Goal: Transaction & Acquisition: Book appointment/travel/reservation

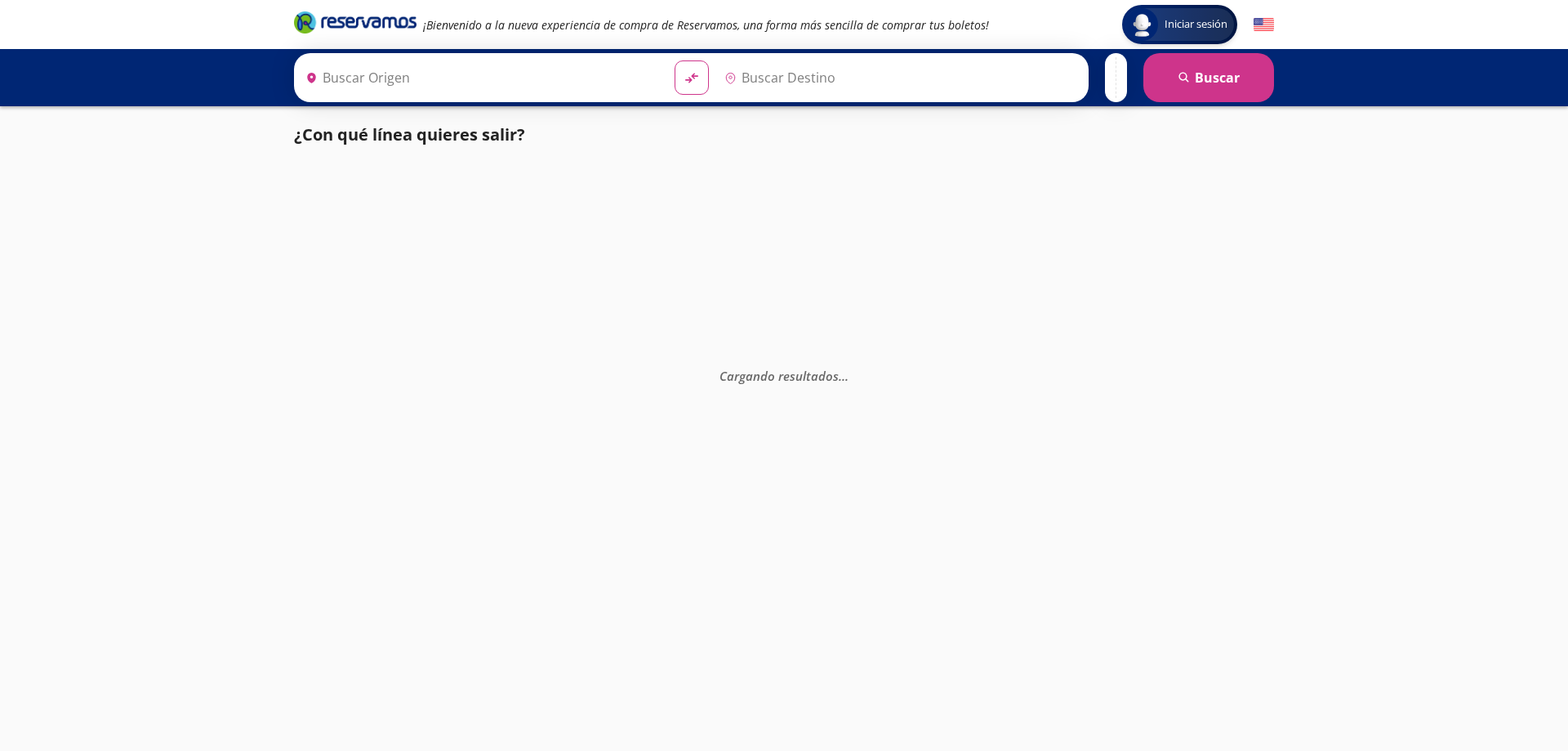
type input "[GEOGRAPHIC_DATA], [GEOGRAPHIC_DATA]"
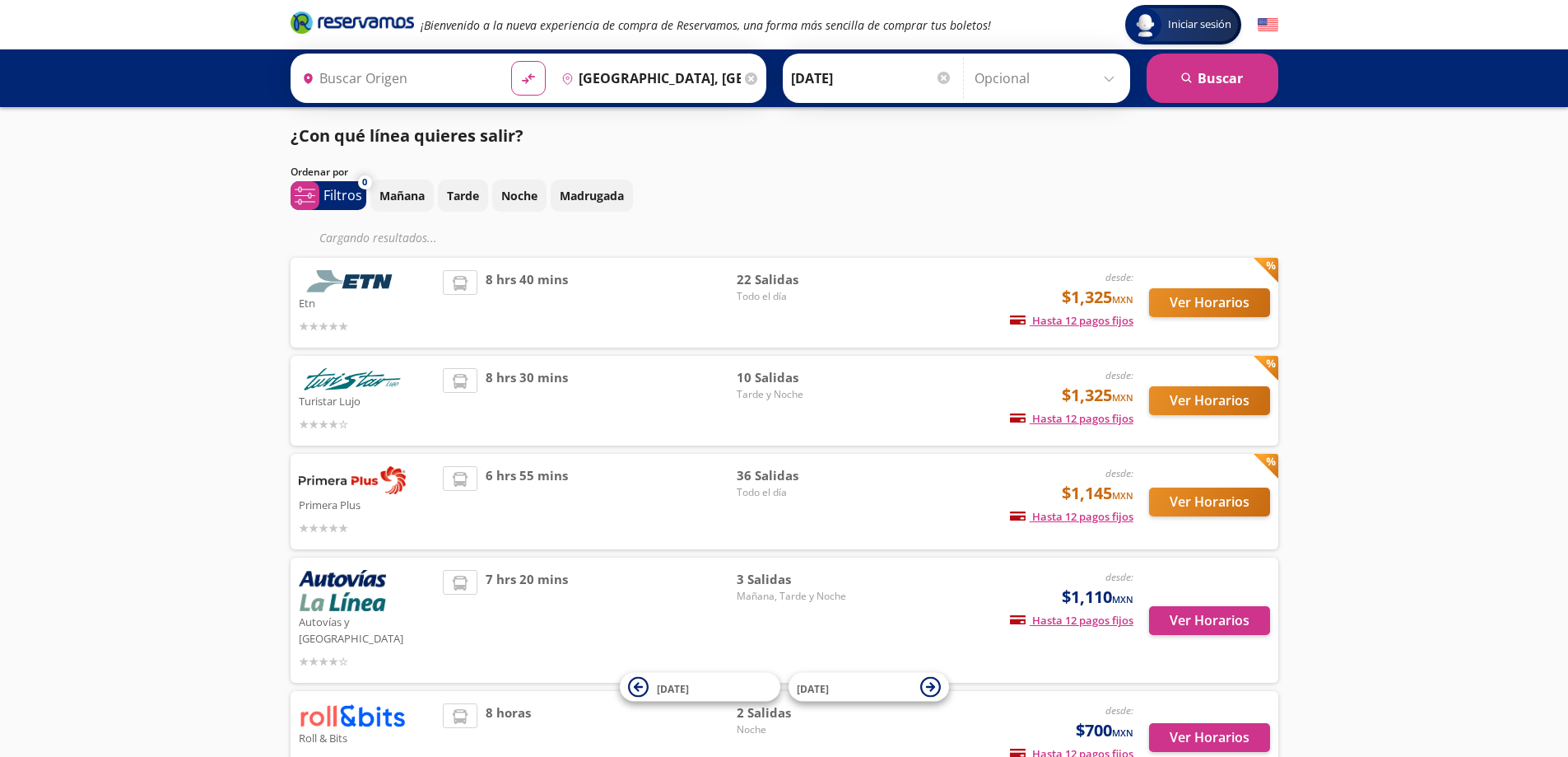
type input "[GEOGRAPHIC_DATA], [GEOGRAPHIC_DATA]"
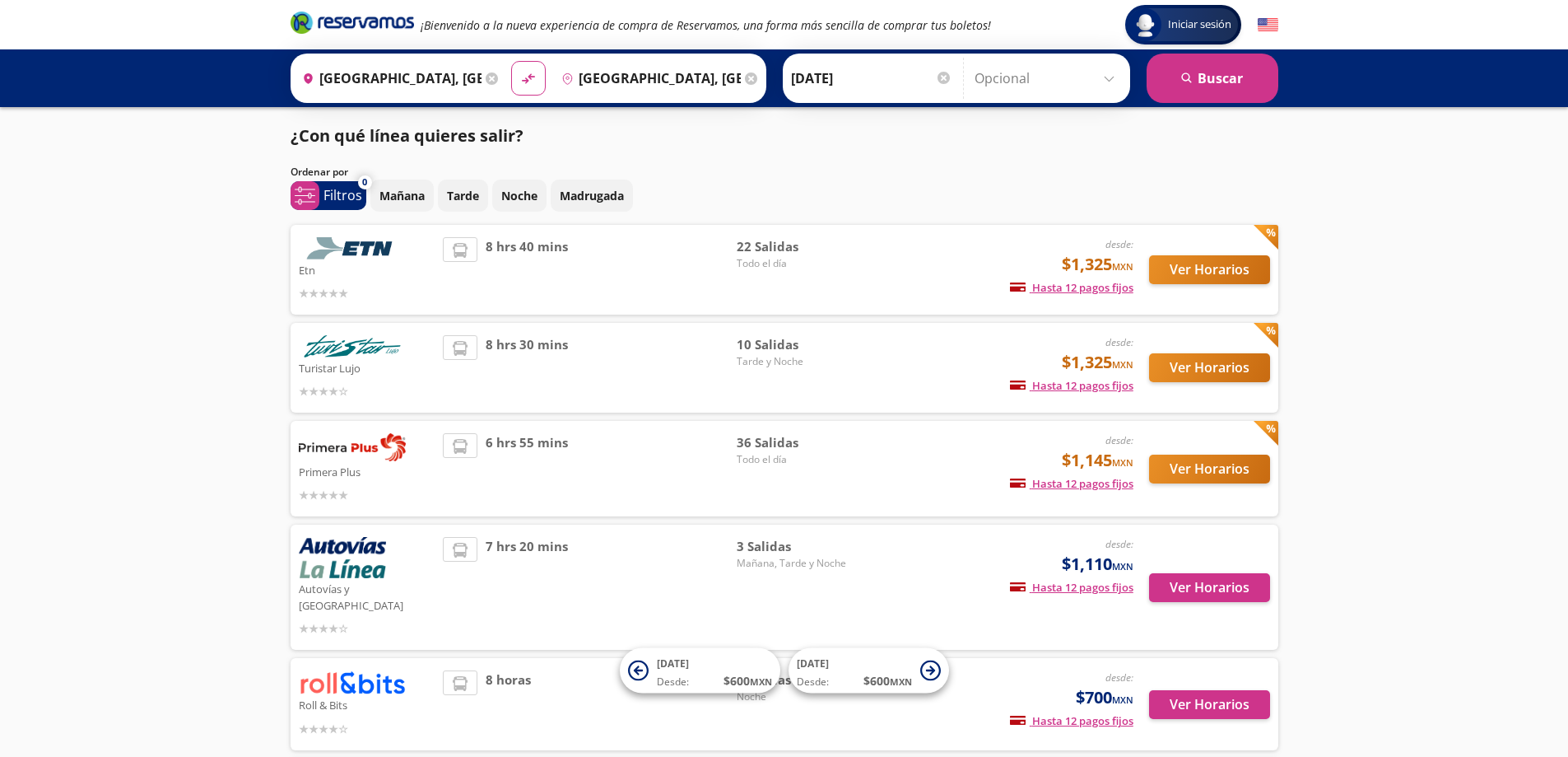
click at [432, 77] on input "[GEOGRAPHIC_DATA], [GEOGRAPHIC_DATA]" at bounding box center [388, 78] width 186 height 42
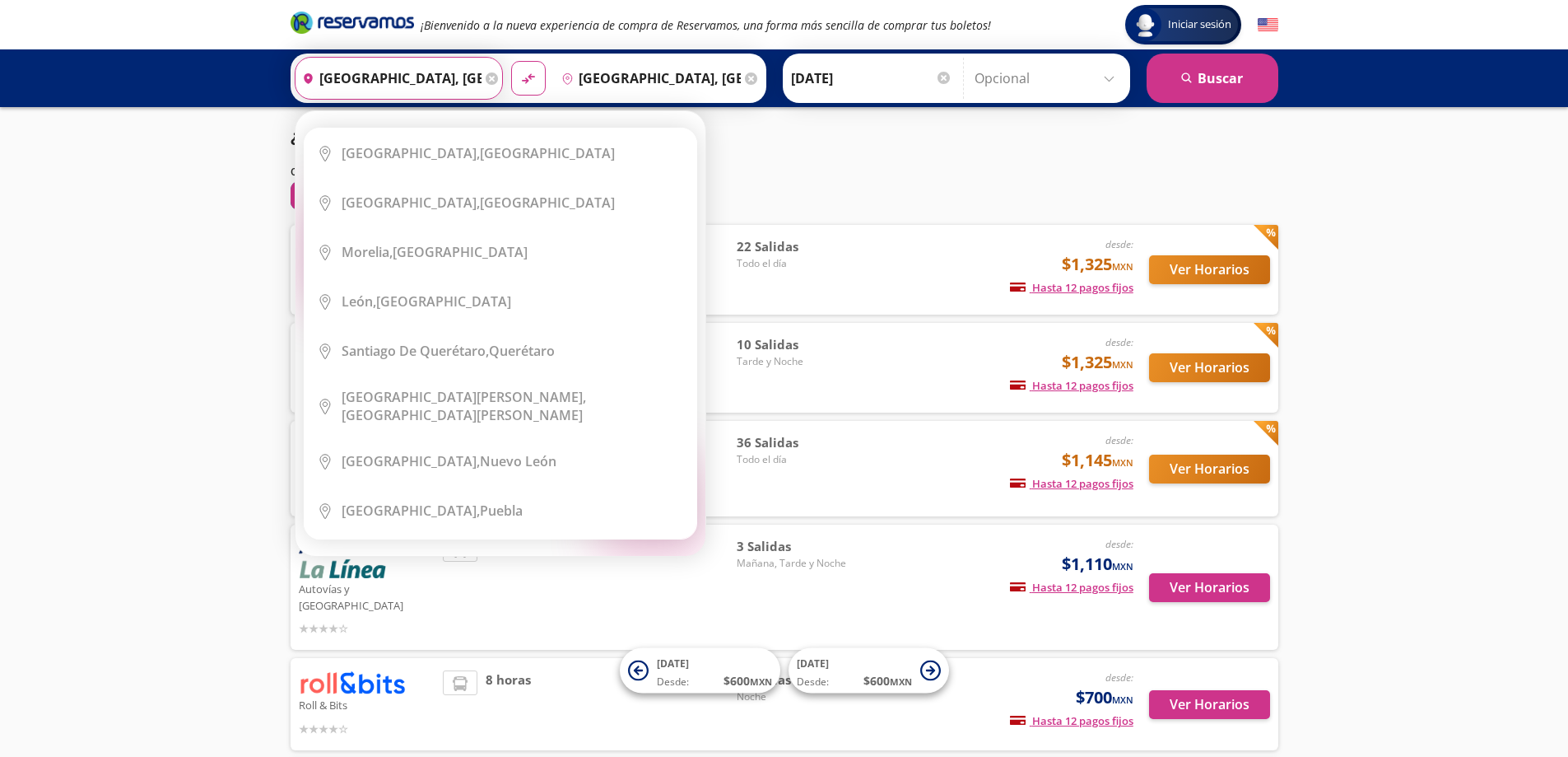
click at [612, 71] on input "[GEOGRAPHIC_DATA], [GEOGRAPHIC_DATA]" at bounding box center [647, 78] width 186 height 42
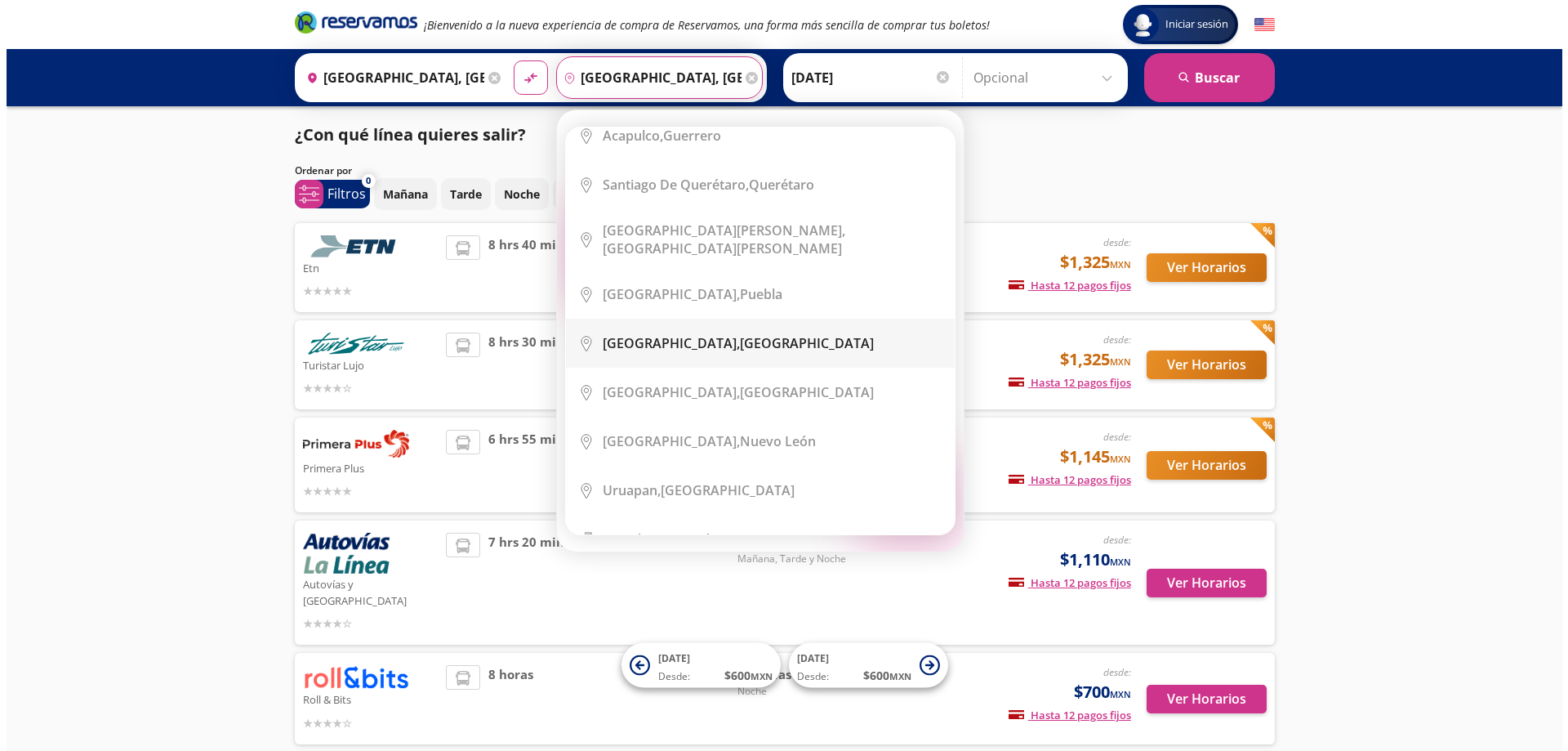
scroll to position [245, 0]
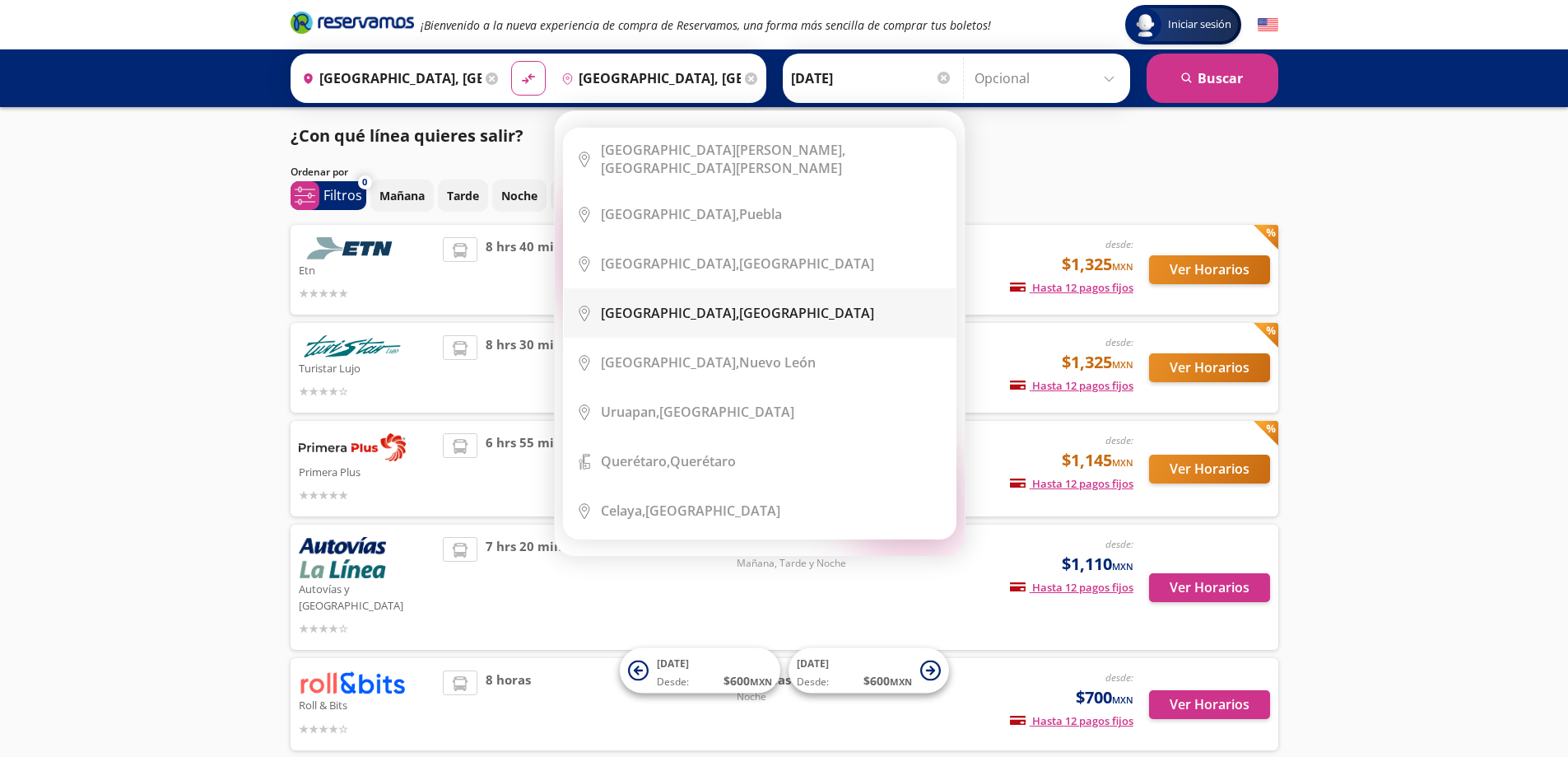
click at [770, 304] on div "[GEOGRAPHIC_DATA], [GEOGRAPHIC_DATA]" at bounding box center [772, 313] width 343 height 18
type input "[GEOGRAPHIC_DATA], [GEOGRAPHIC_DATA]"
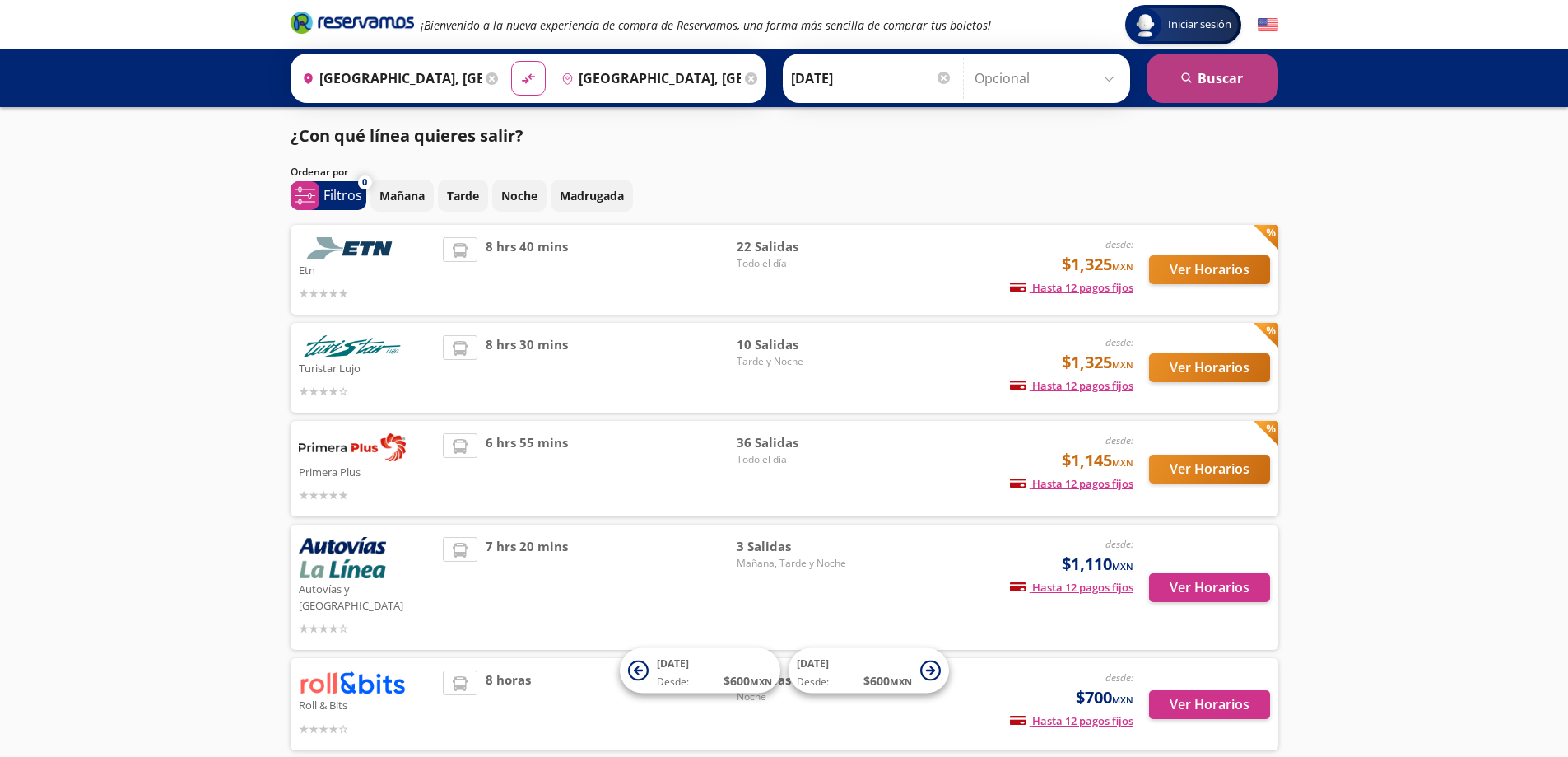
click at [1187, 76] on icon "search" at bounding box center [1187, 78] width 12 height 12
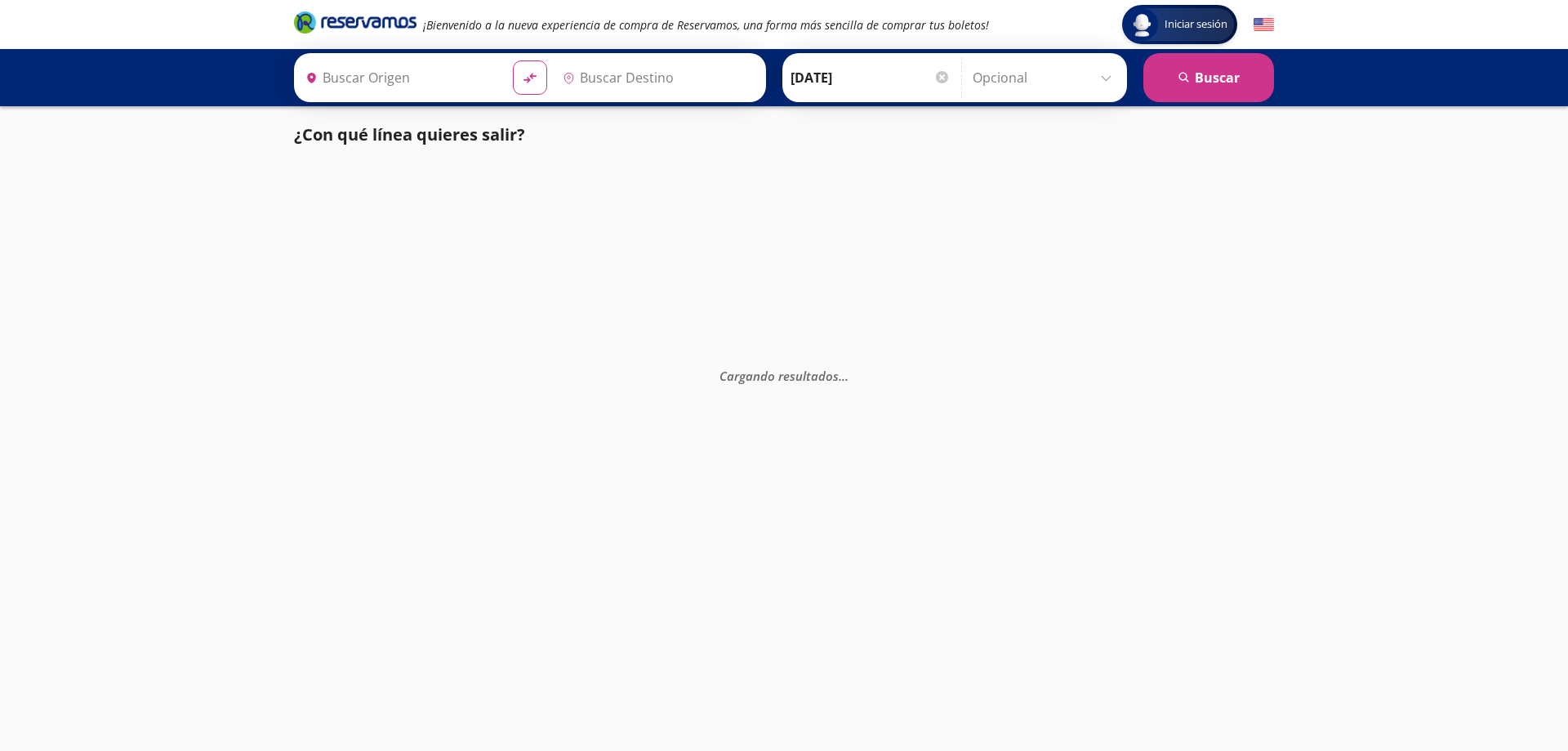
type input "[GEOGRAPHIC_DATA], [GEOGRAPHIC_DATA]"
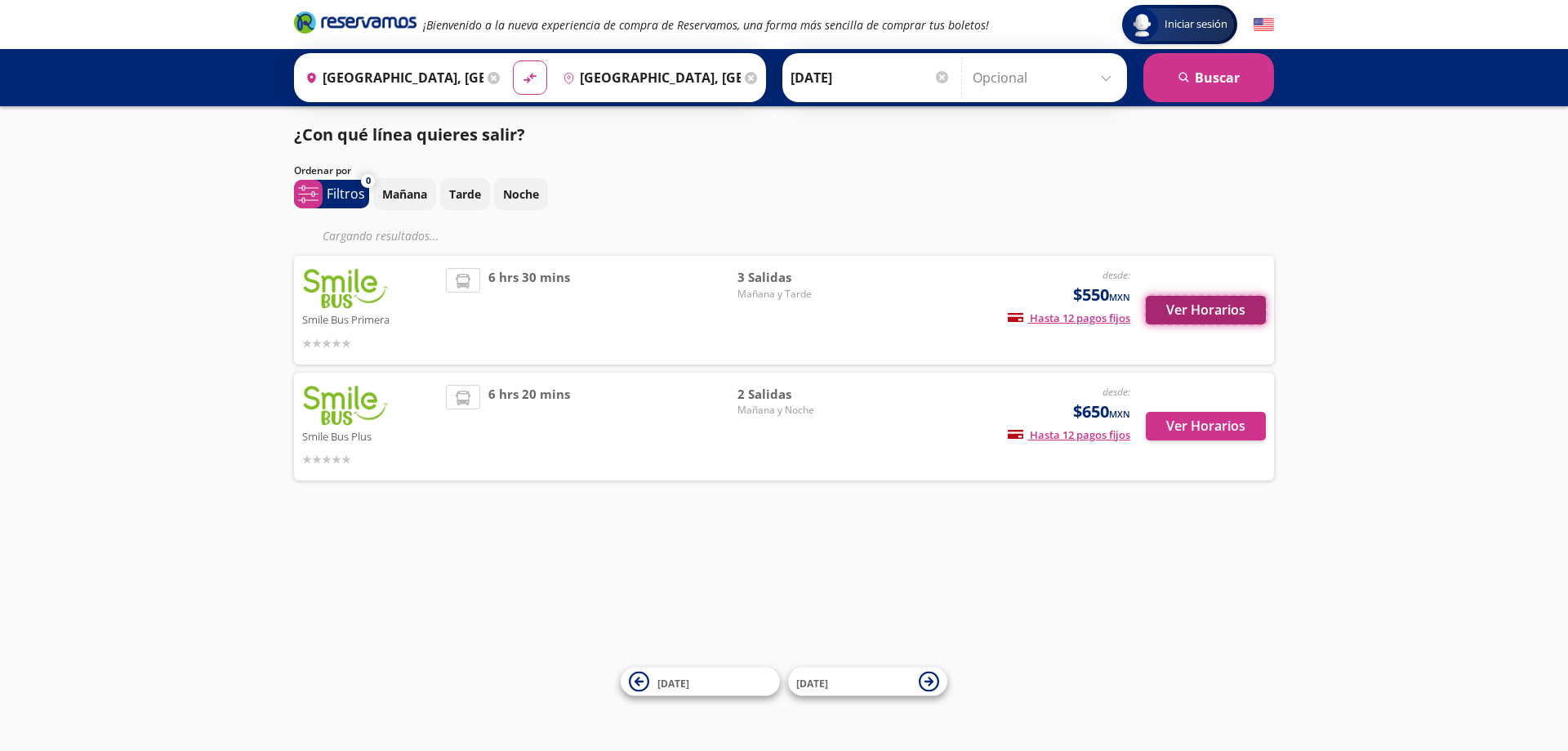
click at [1204, 310] on button "Ver Horarios" at bounding box center [1206, 309] width 120 height 29
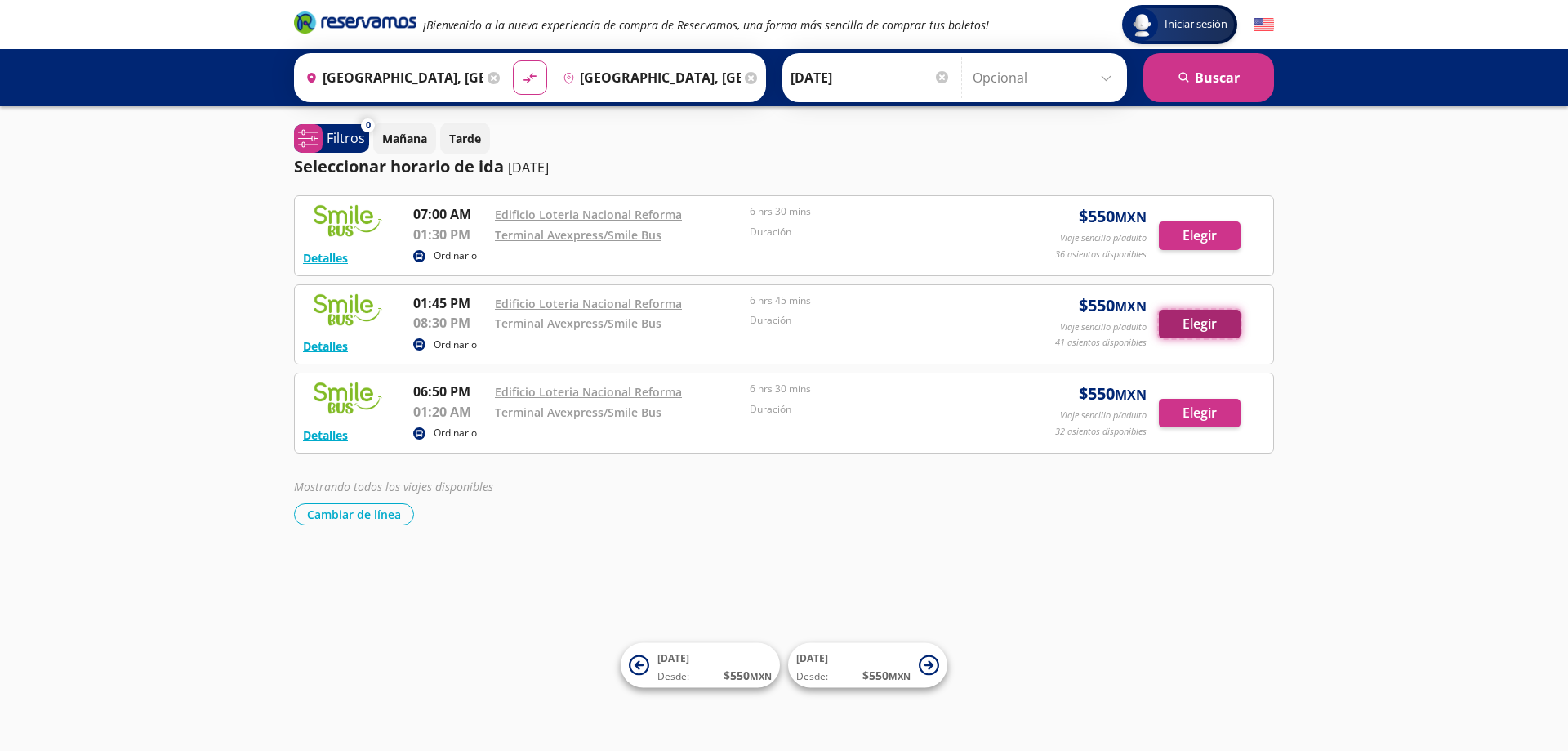
click at [1210, 322] on button "Elegir" at bounding box center [1200, 323] width 82 height 29
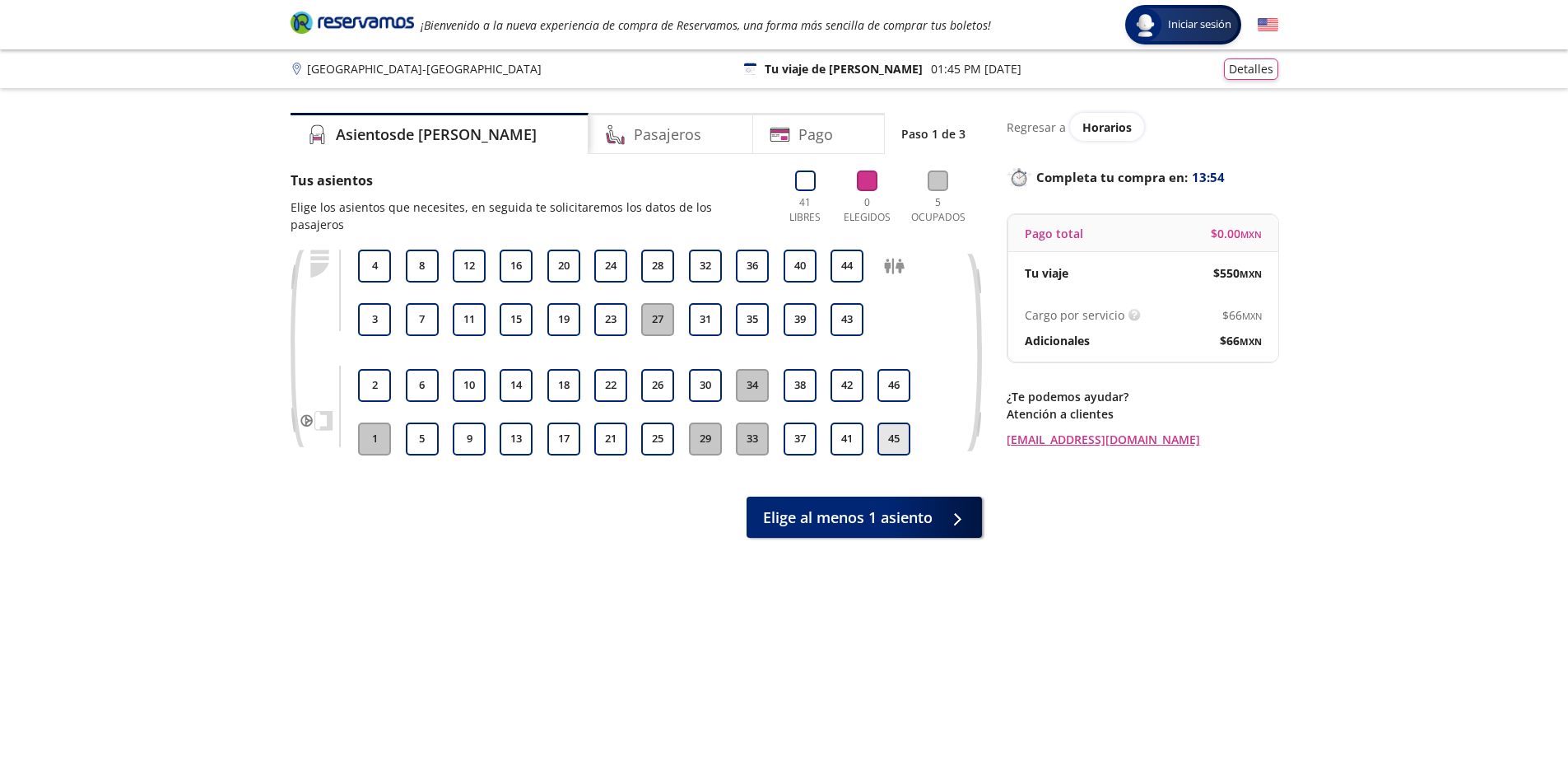
click at [893, 428] on button "45" at bounding box center [894, 439] width 33 height 33
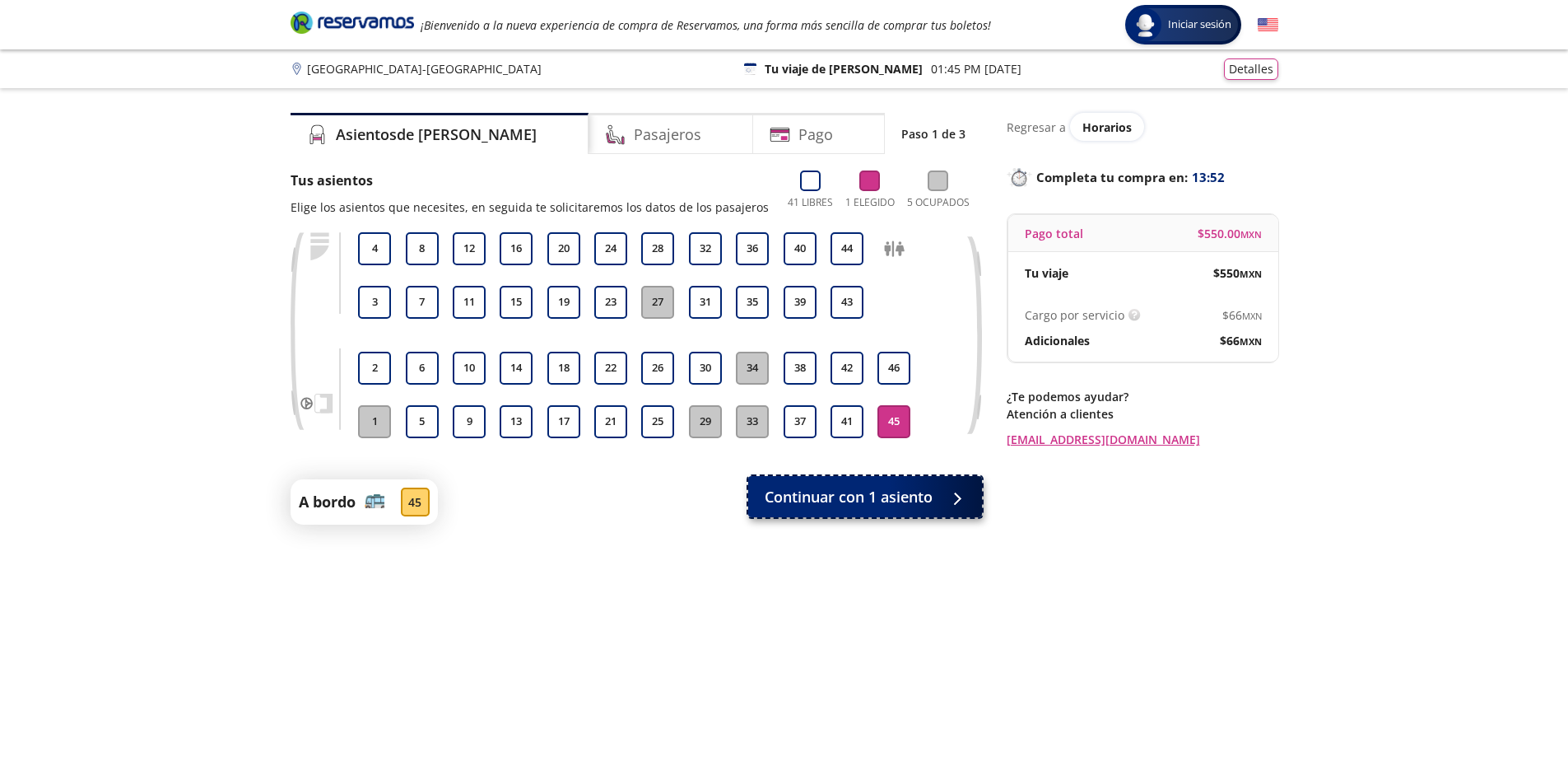
click at [900, 506] on span "Continuar con 1 asiento" at bounding box center [849, 497] width 168 height 23
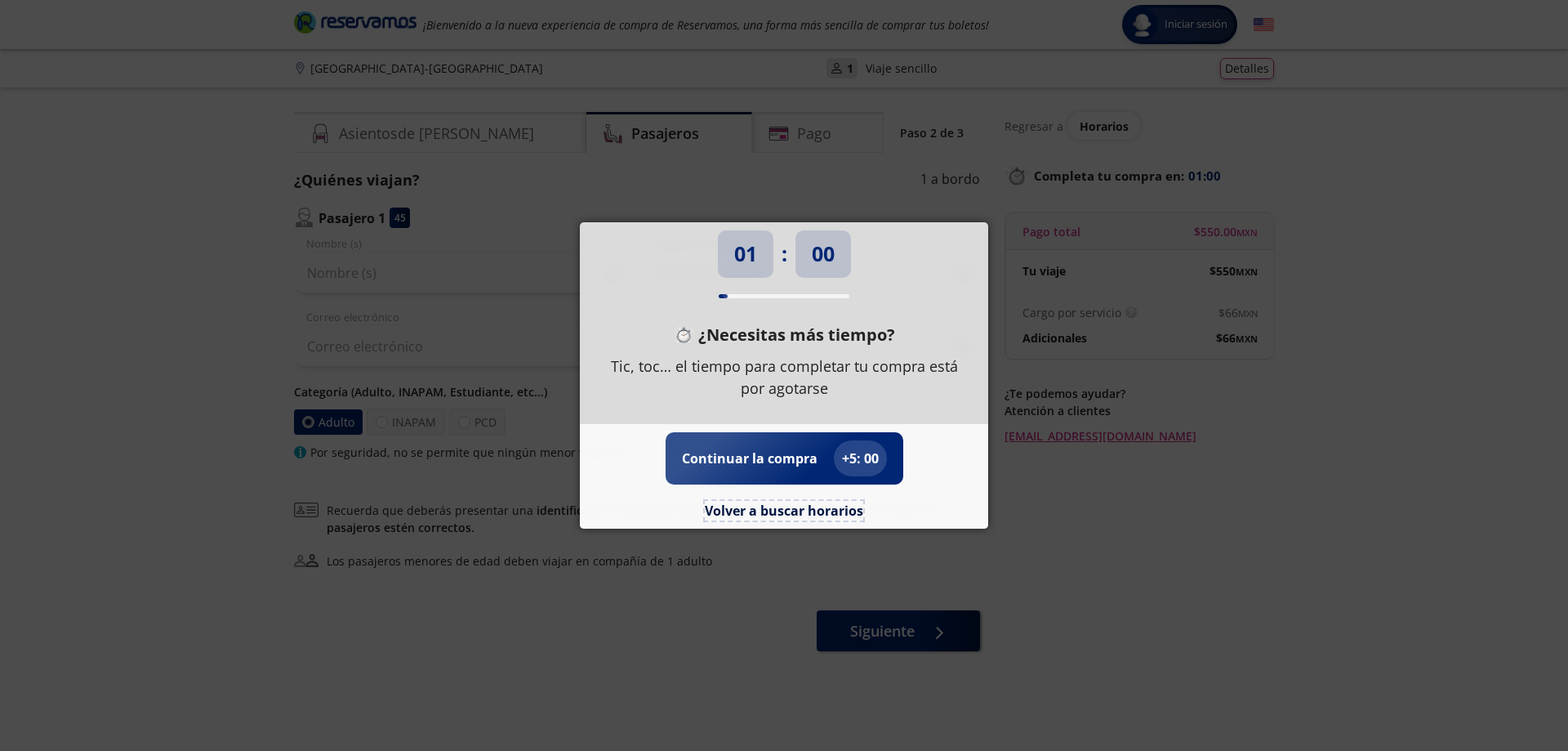
click at [747, 506] on button "Volver a buscar horarios" at bounding box center [784, 510] width 158 height 20
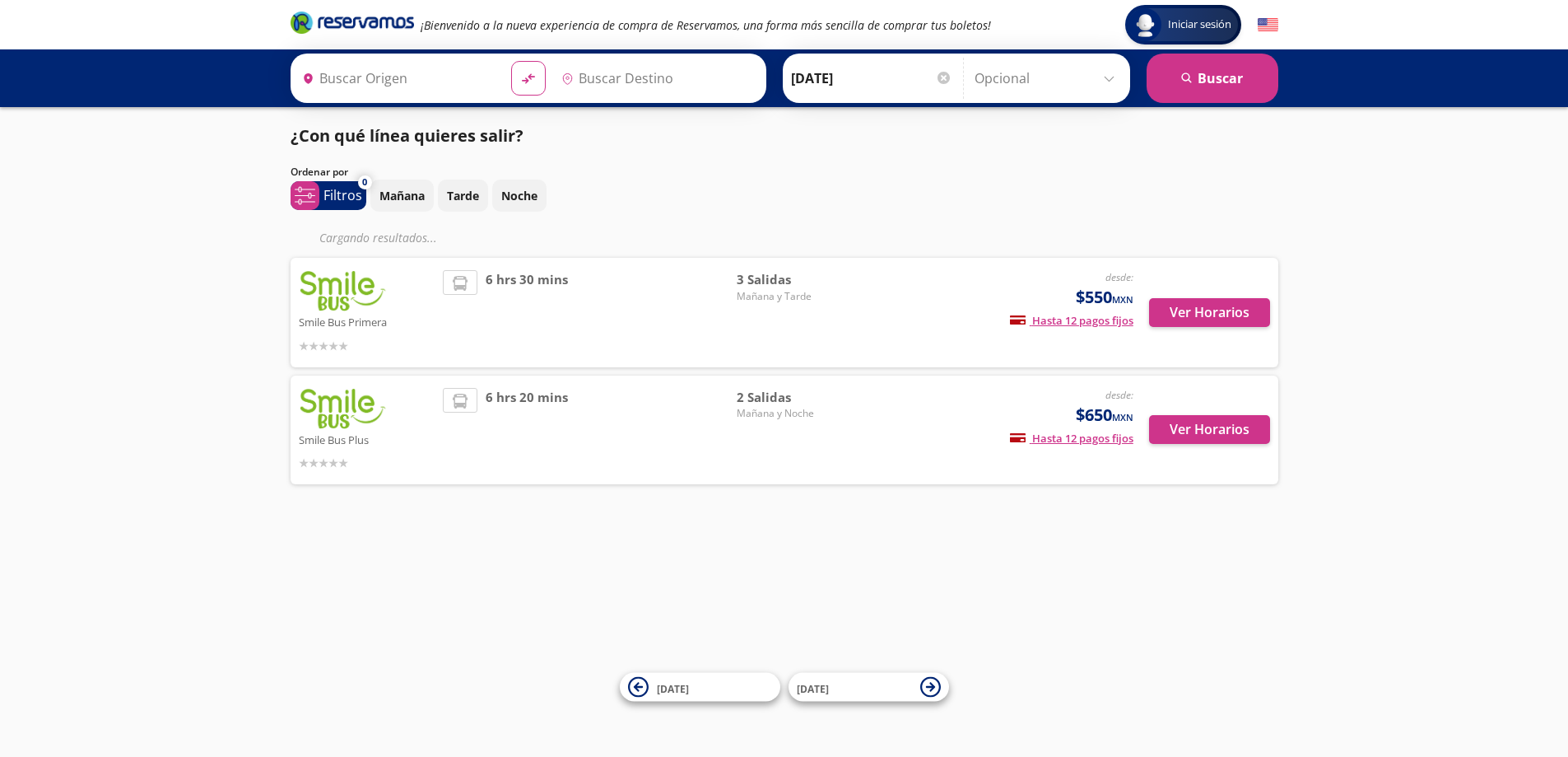
type input "[GEOGRAPHIC_DATA], [GEOGRAPHIC_DATA]"
